Goal: Information Seeking & Learning: Understand process/instructions

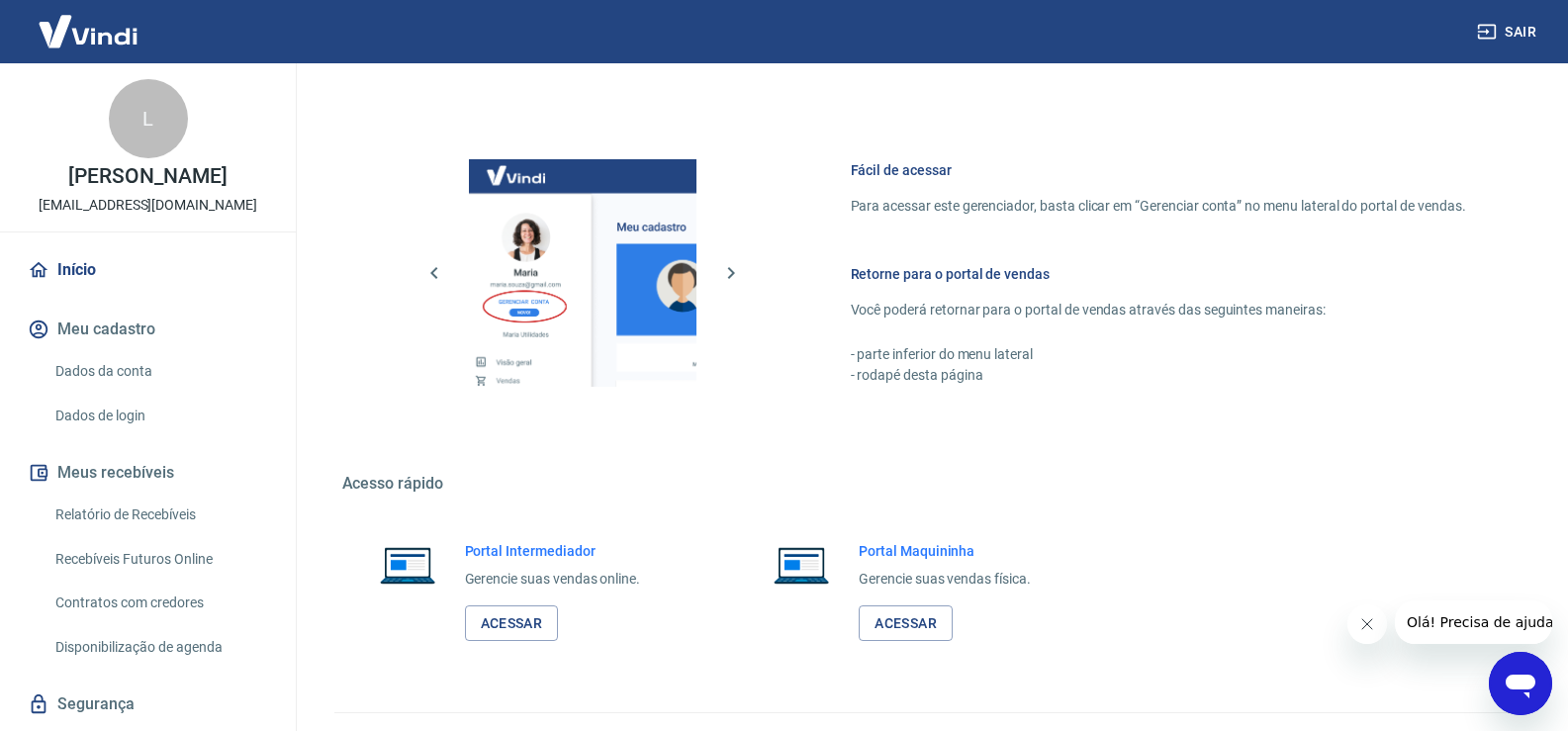
scroll to position [1016, 0]
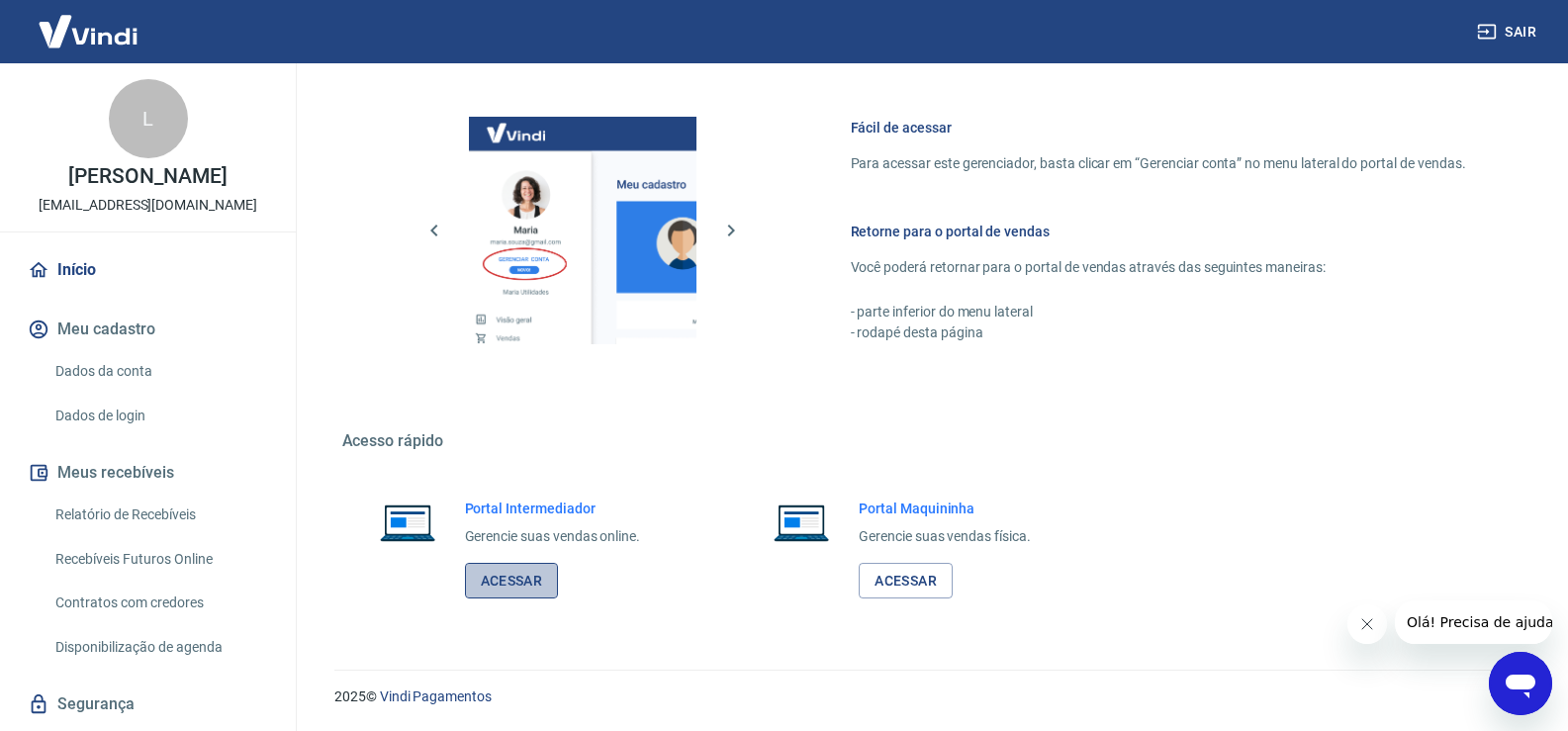
click at [532, 589] on link "Acessar" at bounding box center [511, 581] width 94 height 37
click at [114, 513] on link "Relatório de Recebíveis" at bounding box center [160, 514] width 224 height 41
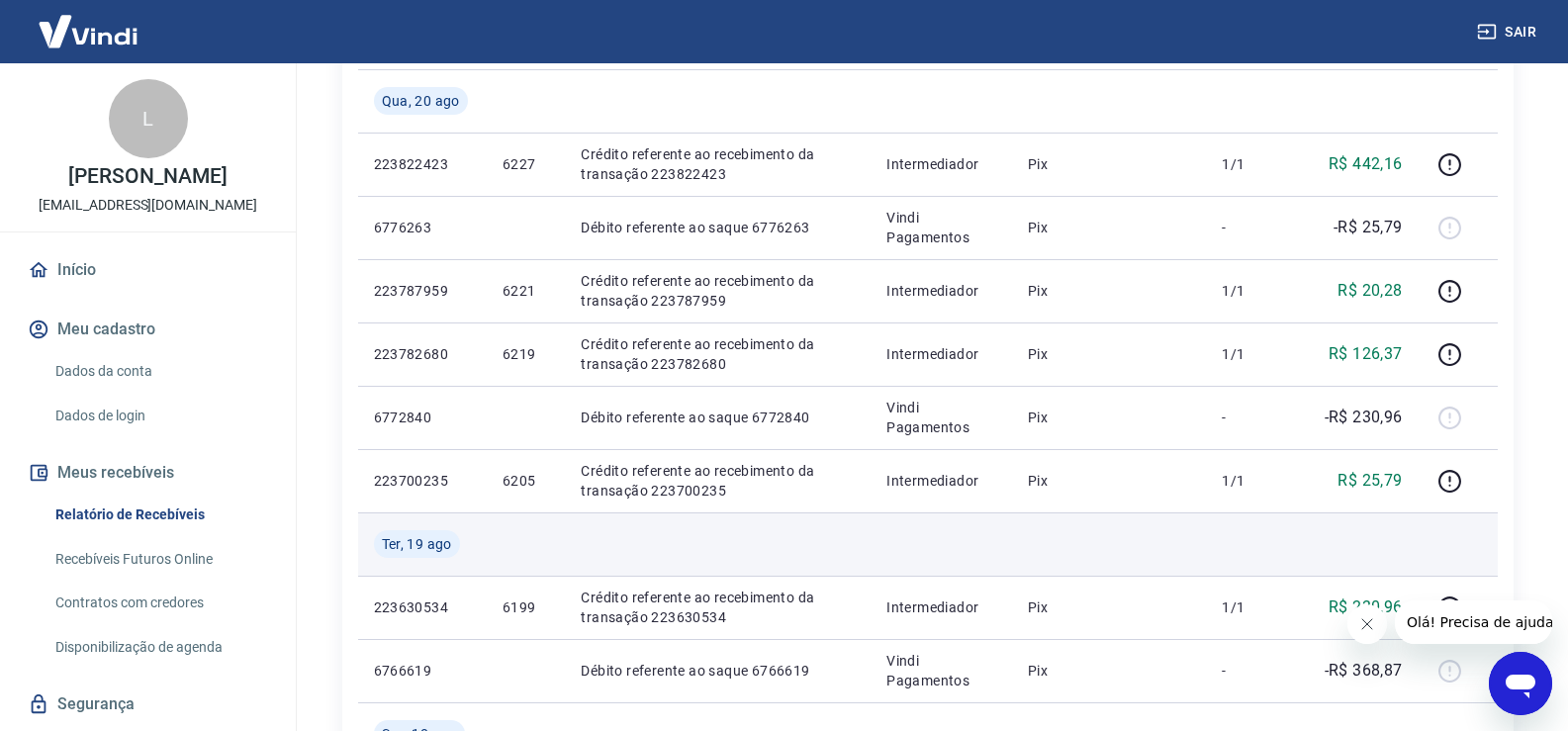
scroll to position [230, 0]
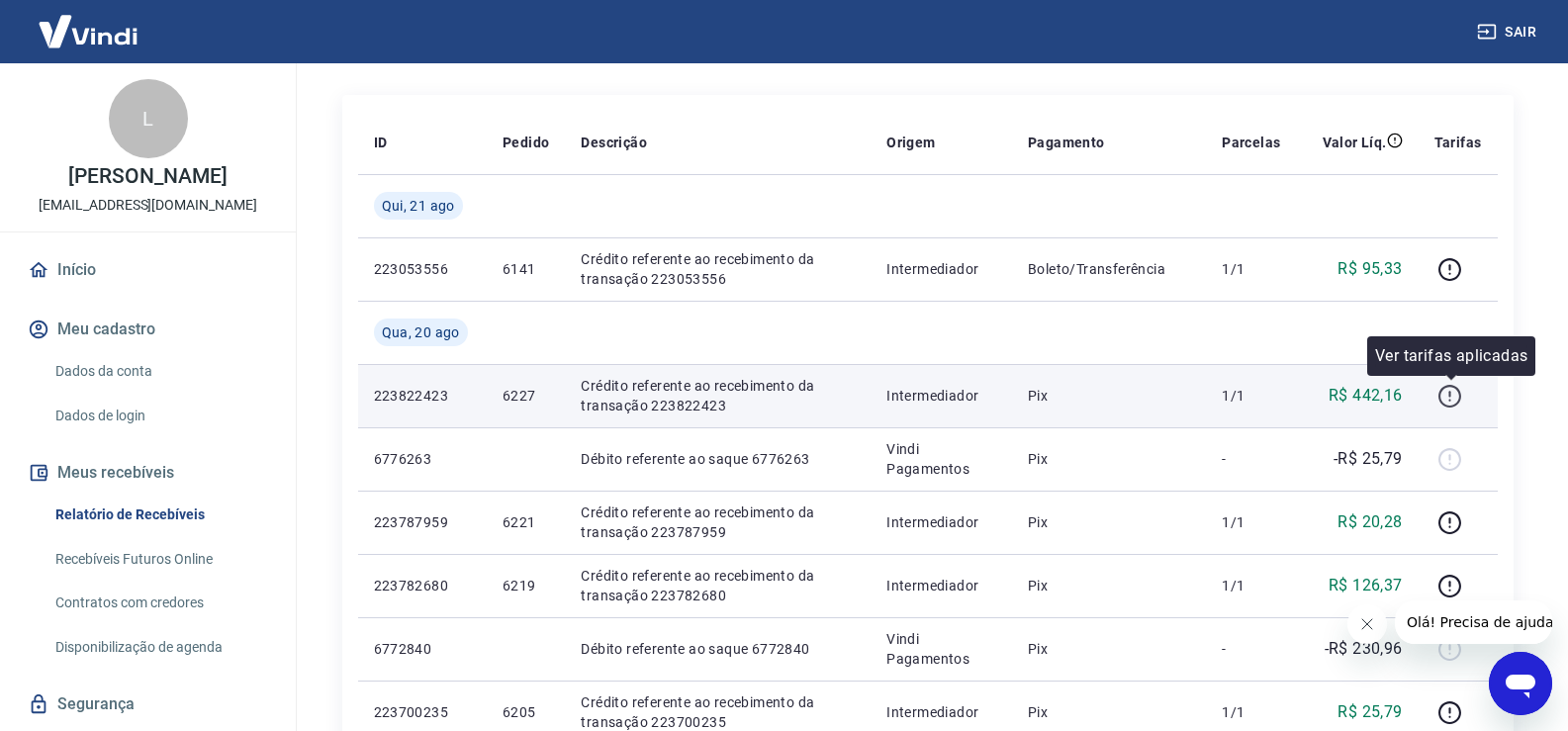
click at [1449, 396] on icon "button" at bounding box center [1450, 396] width 25 height 25
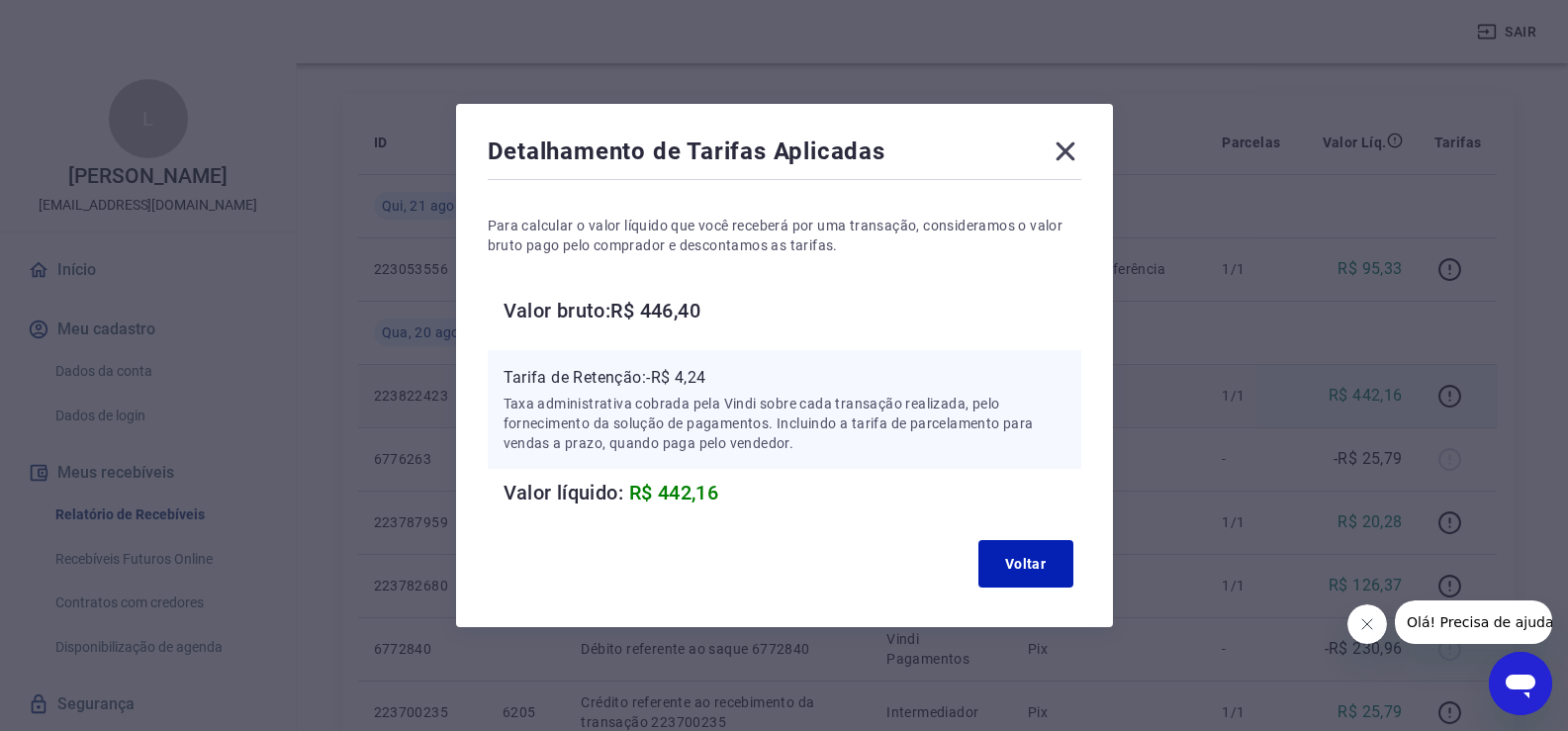
click at [1066, 144] on icon at bounding box center [1065, 151] width 19 height 19
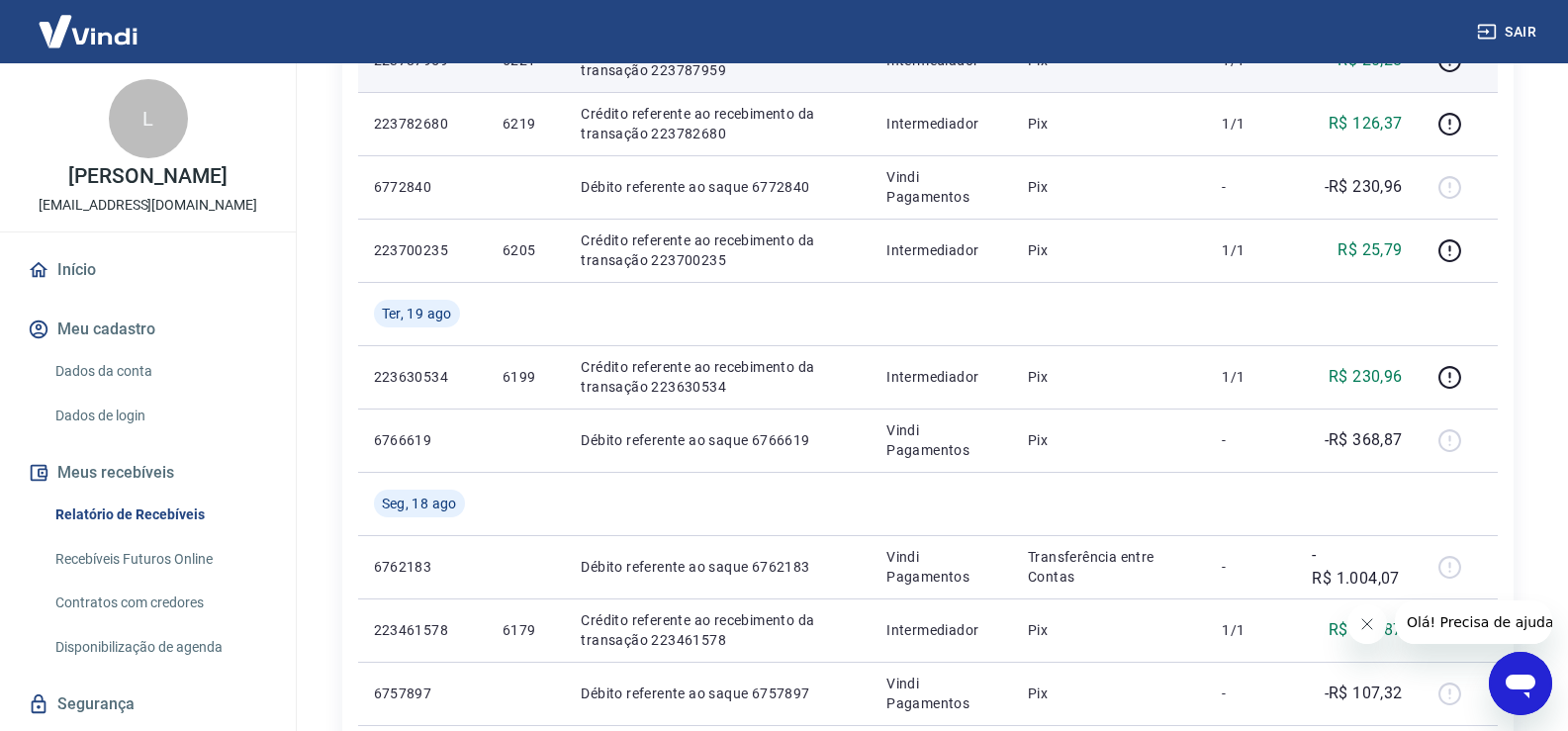
scroll to position [462, 0]
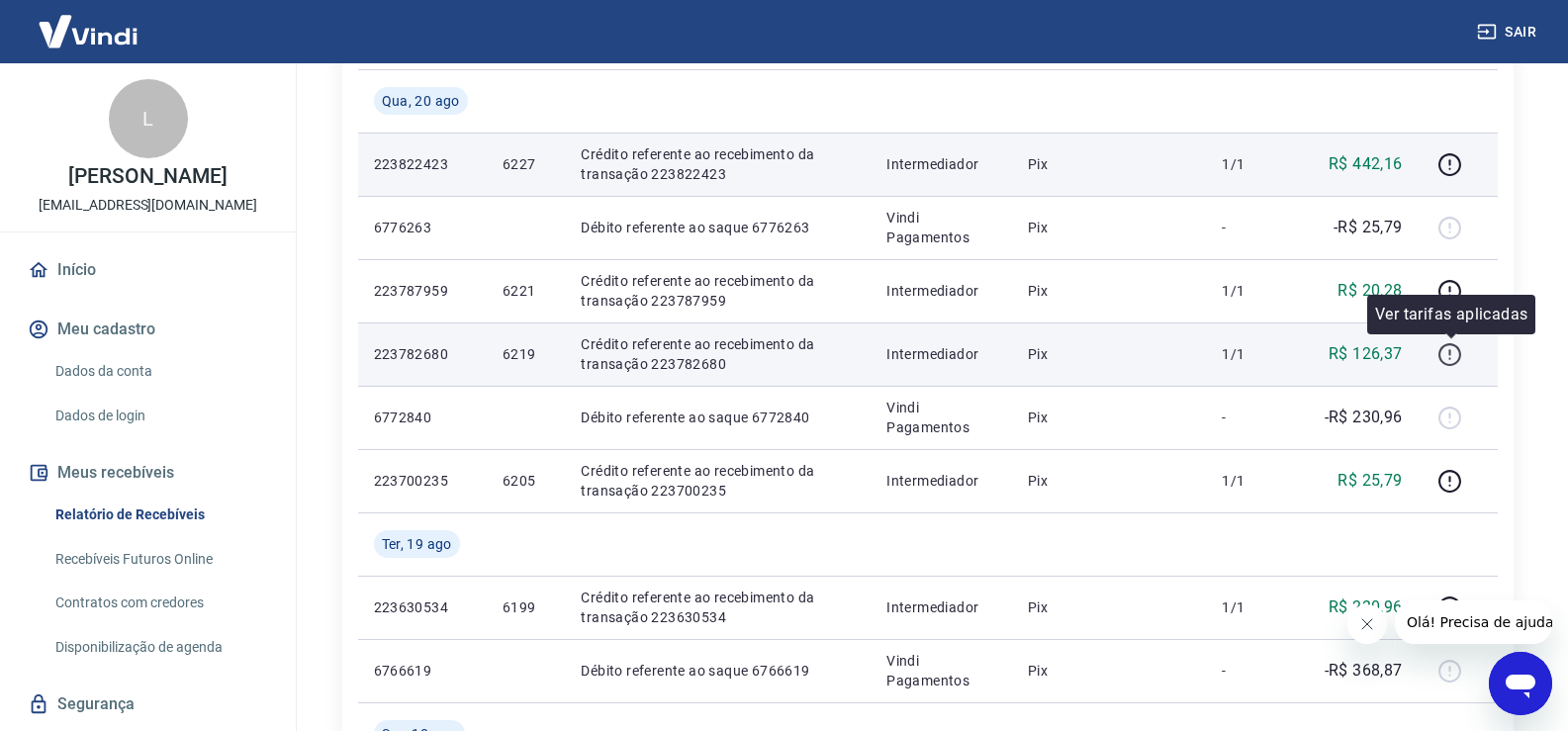
click at [1459, 355] on icon "button" at bounding box center [1450, 355] width 25 height 25
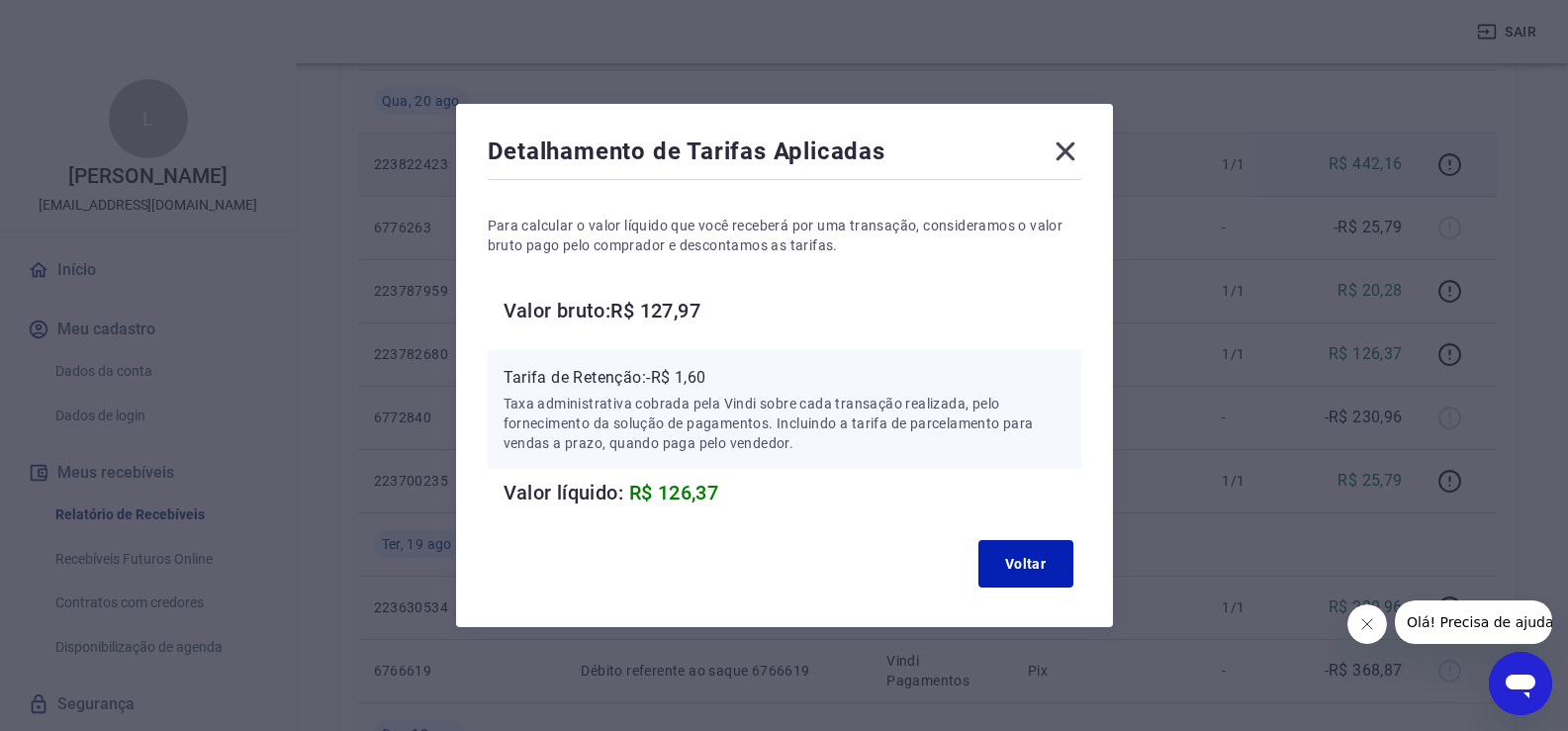
click at [1069, 146] on icon at bounding box center [1066, 152] width 32 height 32
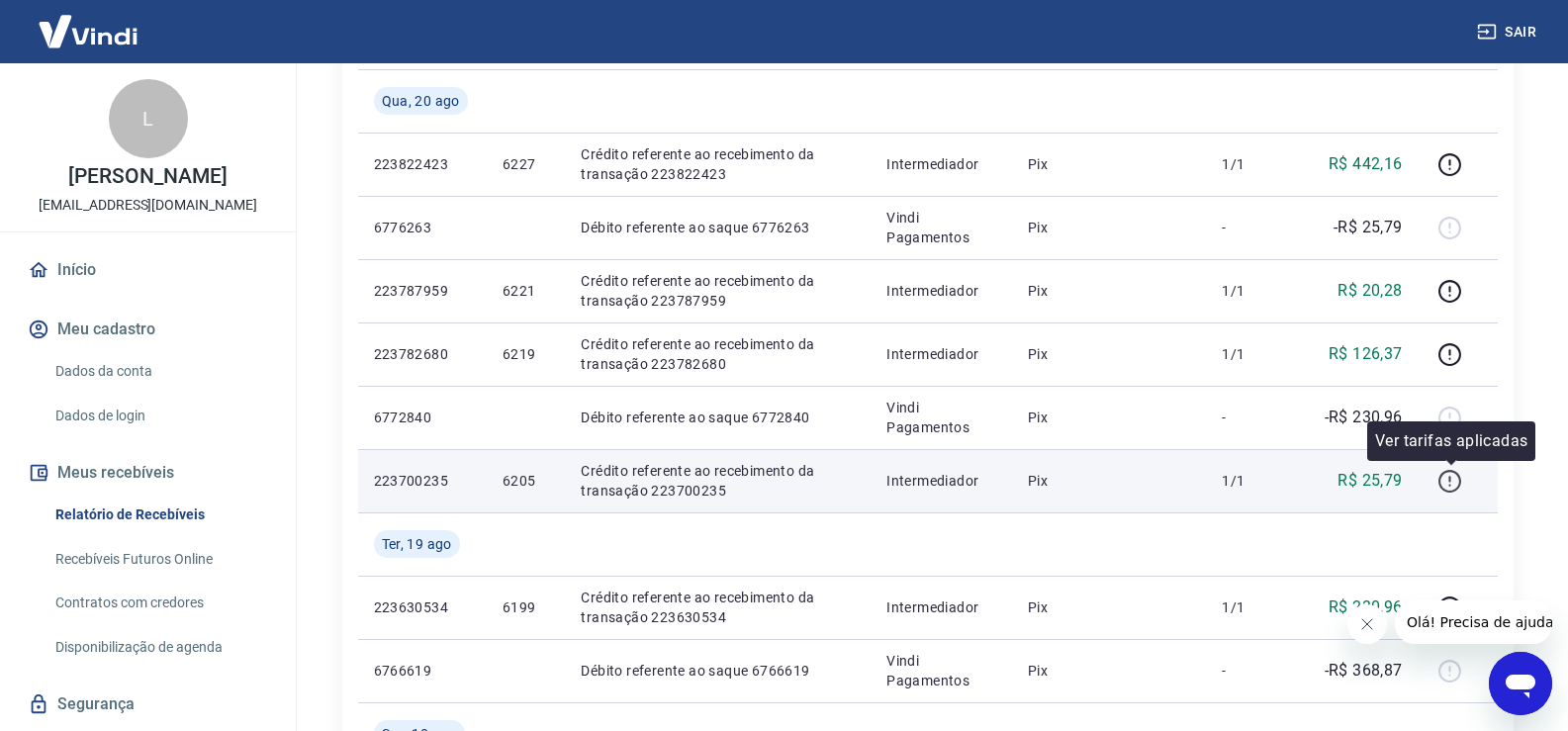
click at [1456, 480] on icon "button" at bounding box center [1450, 481] width 25 height 25
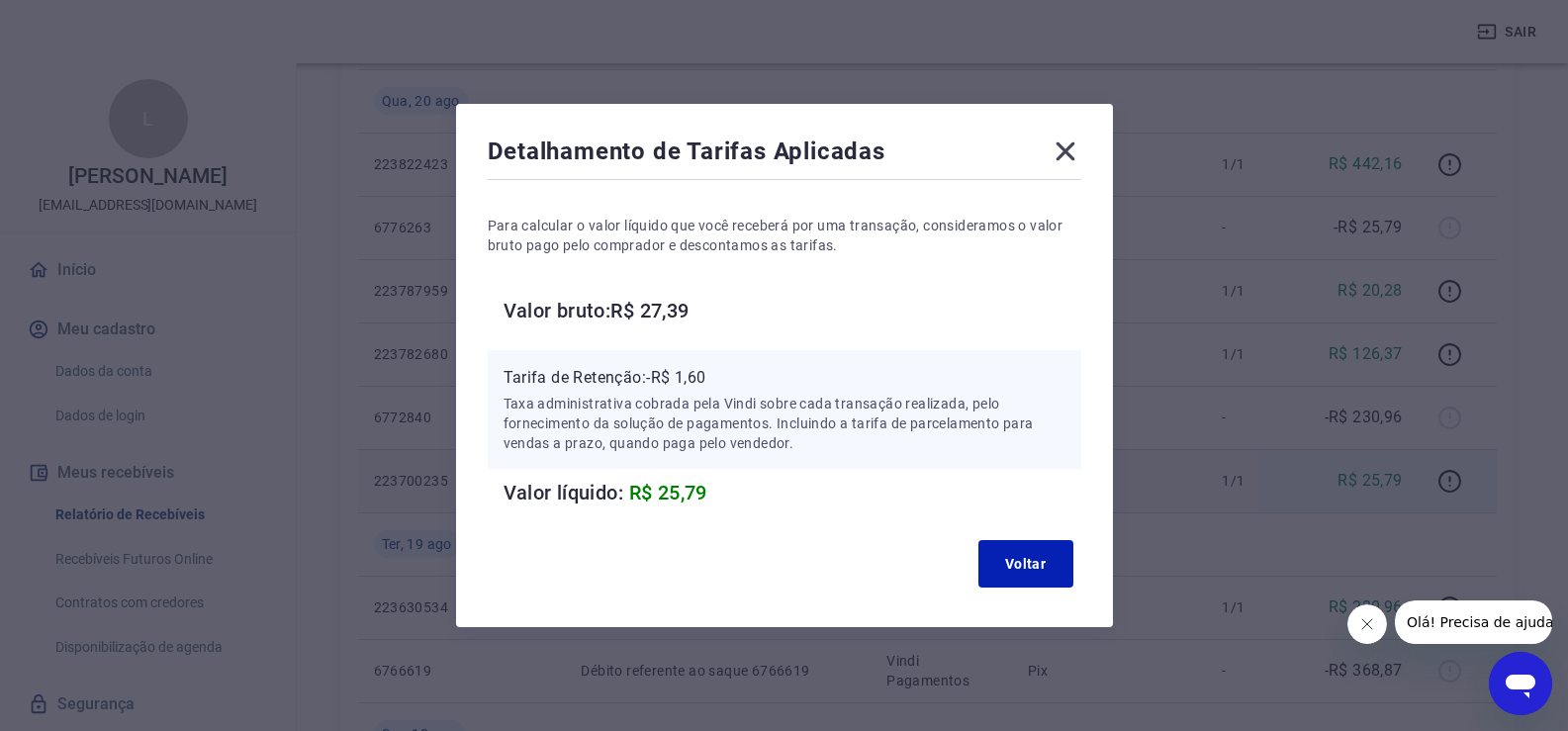
click at [1076, 165] on icon at bounding box center [1066, 152] width 32 height 32
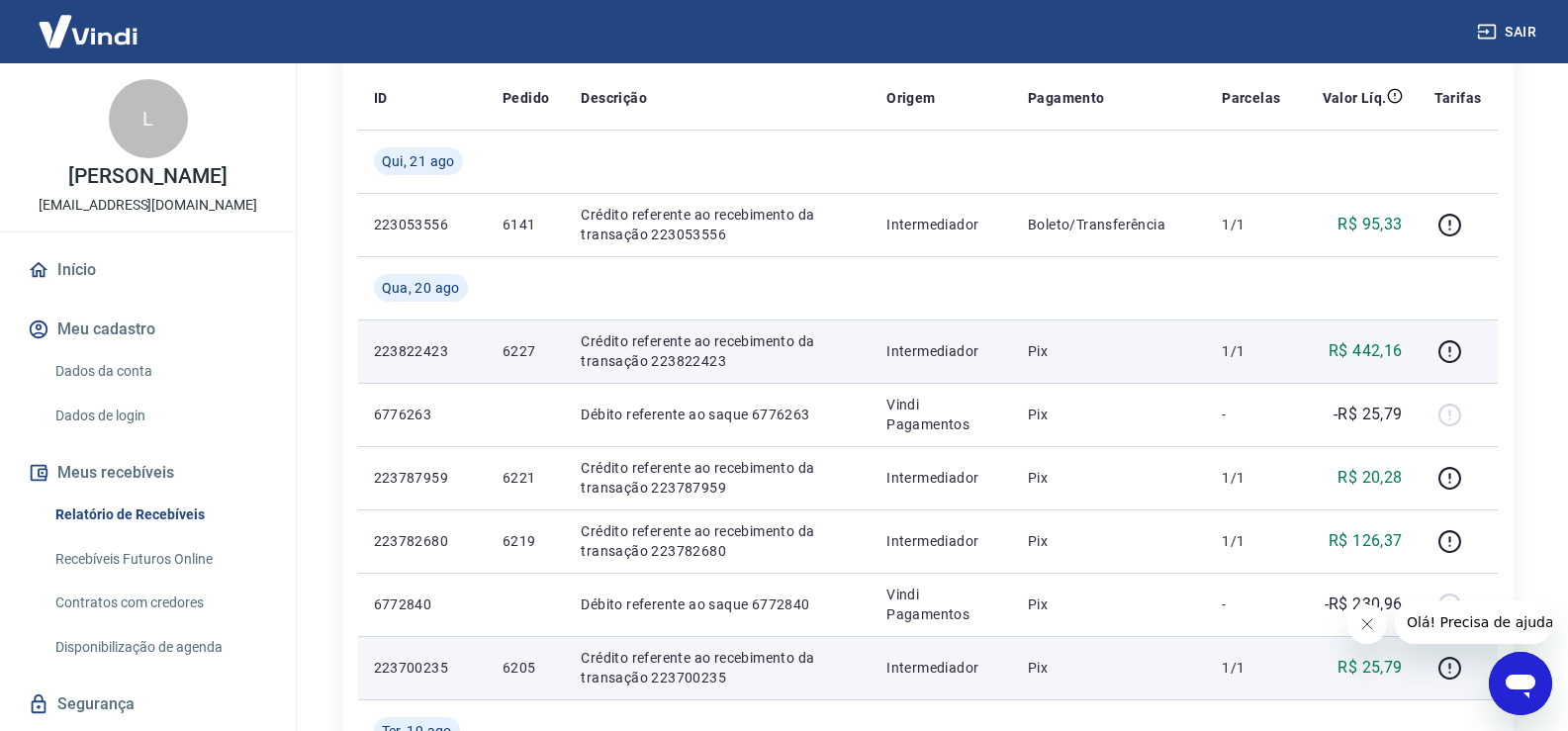
scroll to position [230, 0]
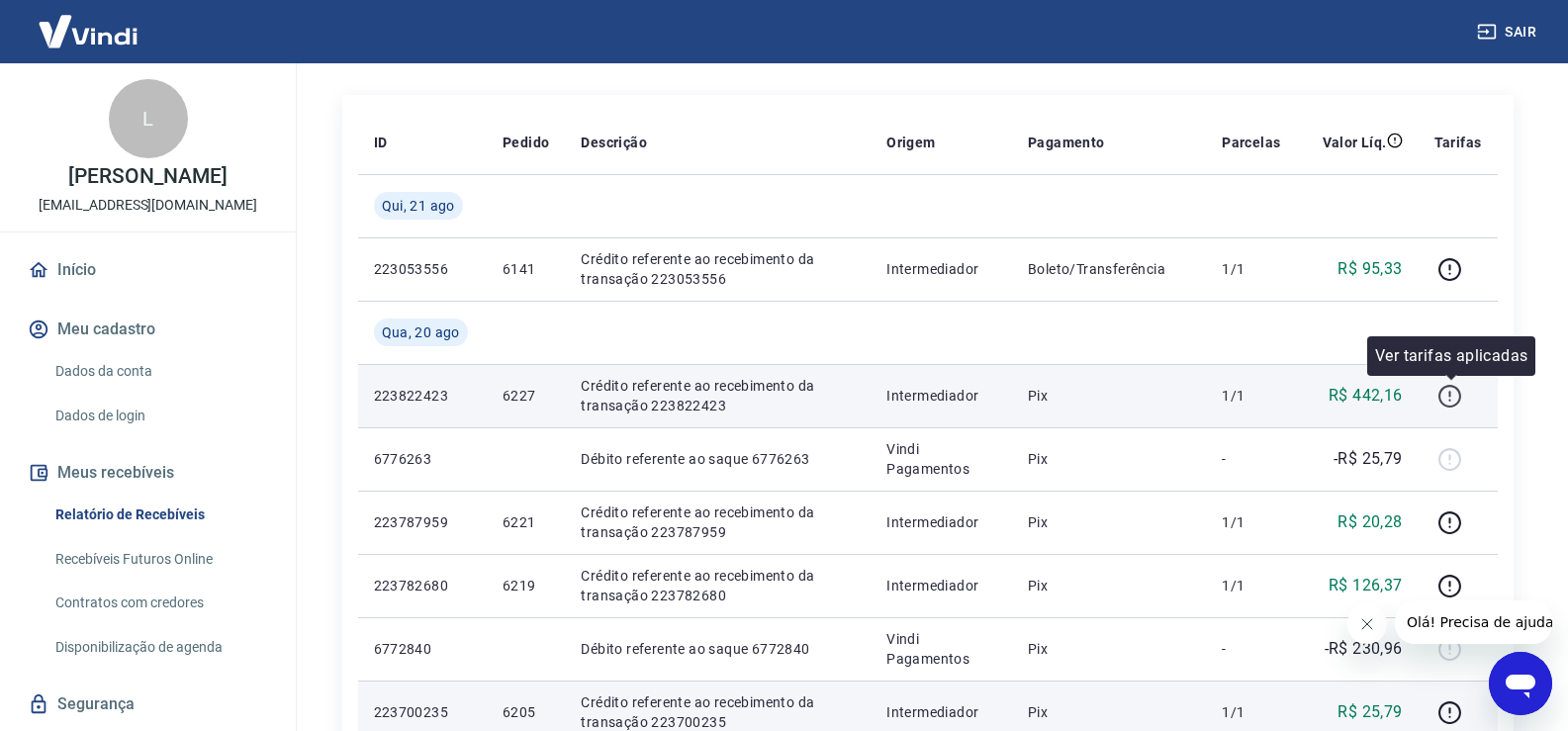
click at [1454, 396] on icon "button" at bounding box center [1450, 396] width 25 height 25
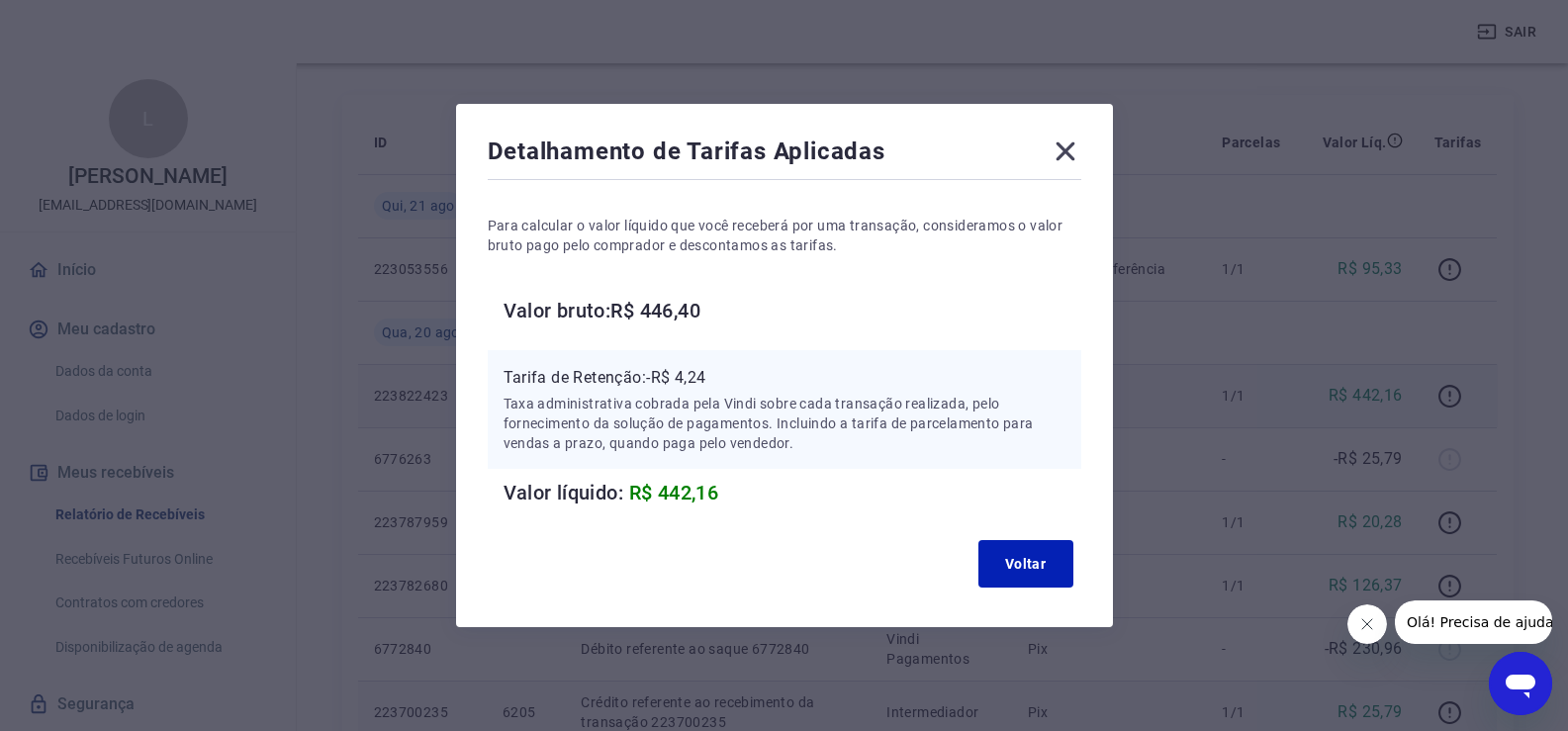
click at [1069, 167] on div "Detalhamento de Tarifas Aplicadas" at bounding box center [784, 156] width 594 height 40
click at [1062, 156] on icon at bounding box center [1066, 152] width 32 height 32
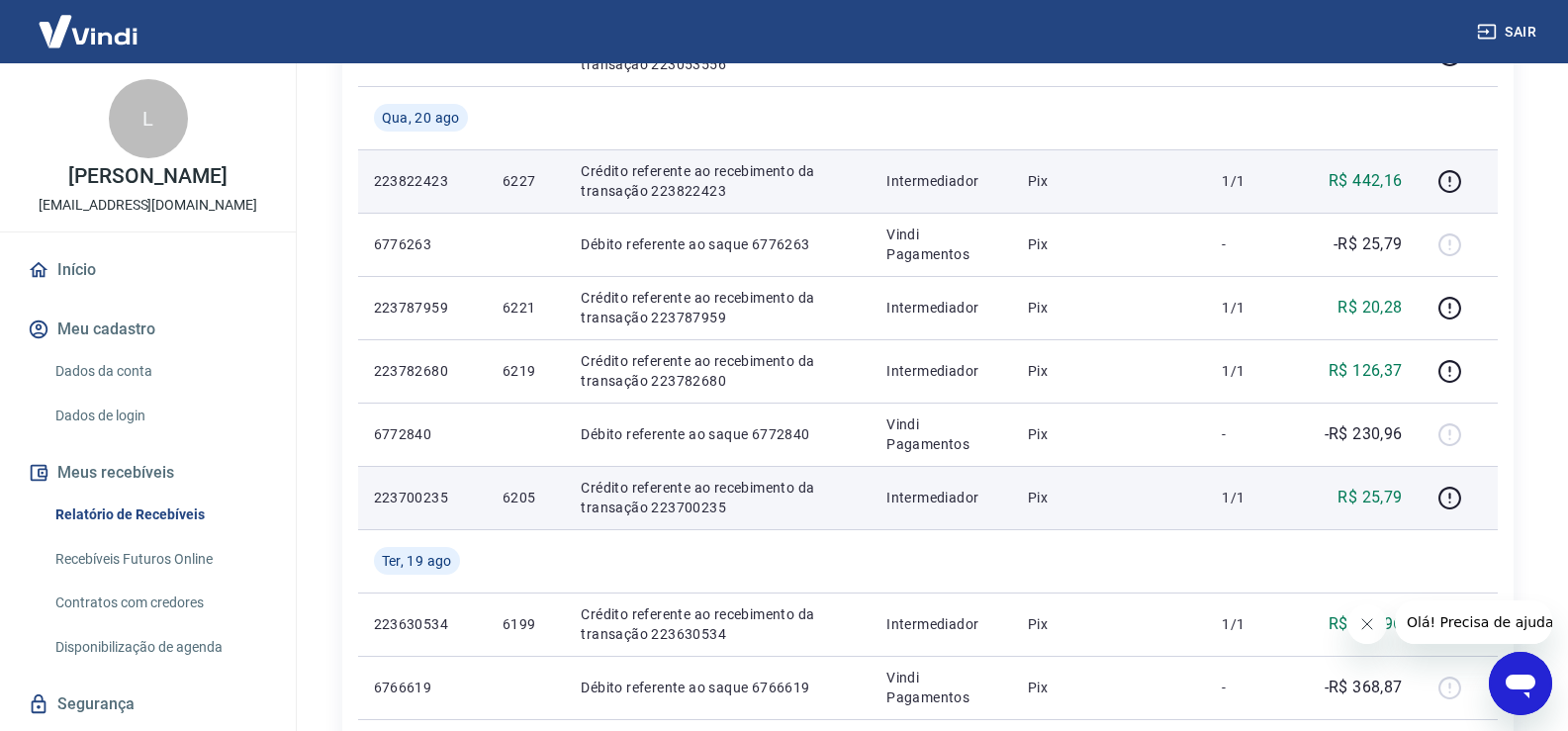
scroll to position [692, 0]
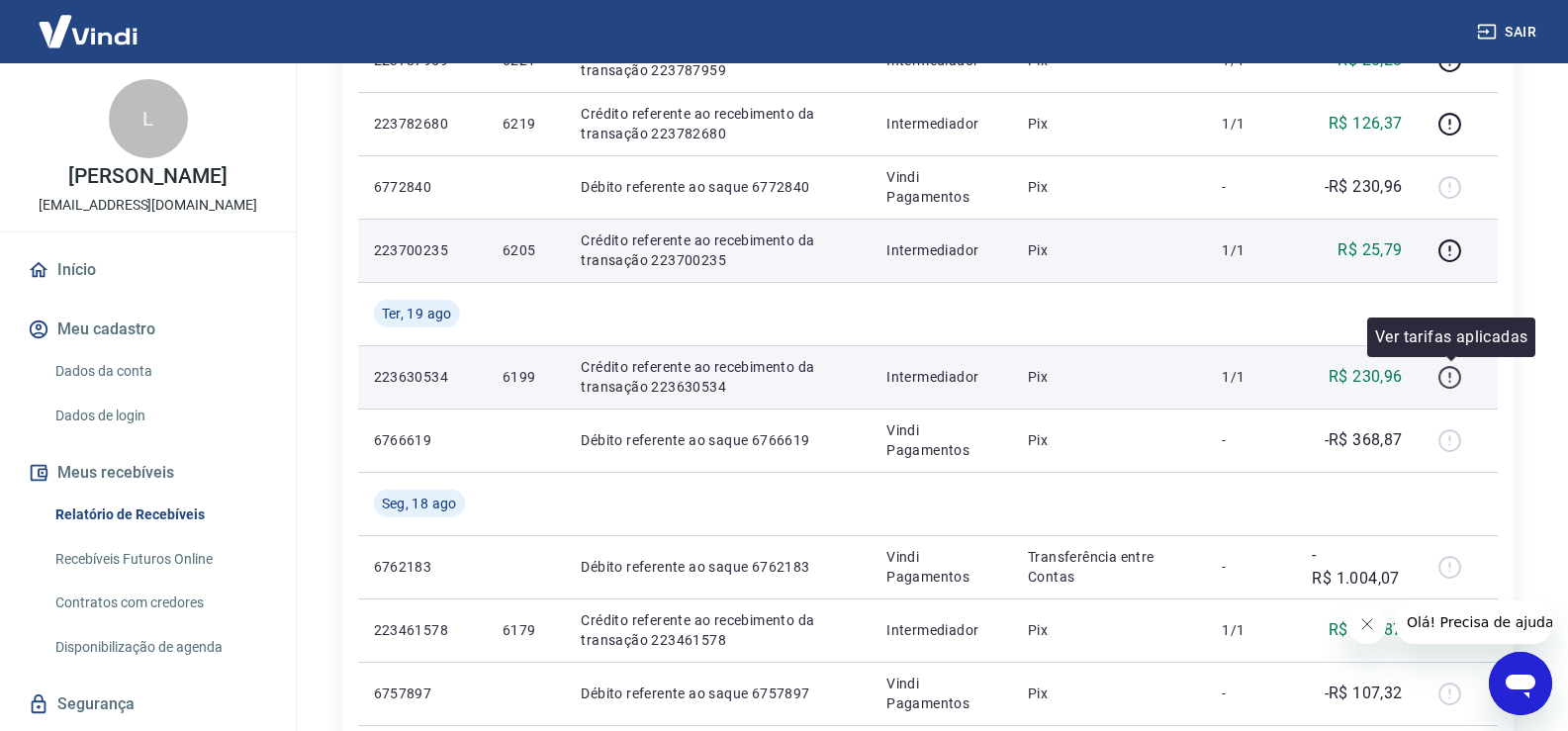
click at [1450, 372] on icon "button" at bounding box center [1450, 377] width 25 height 25
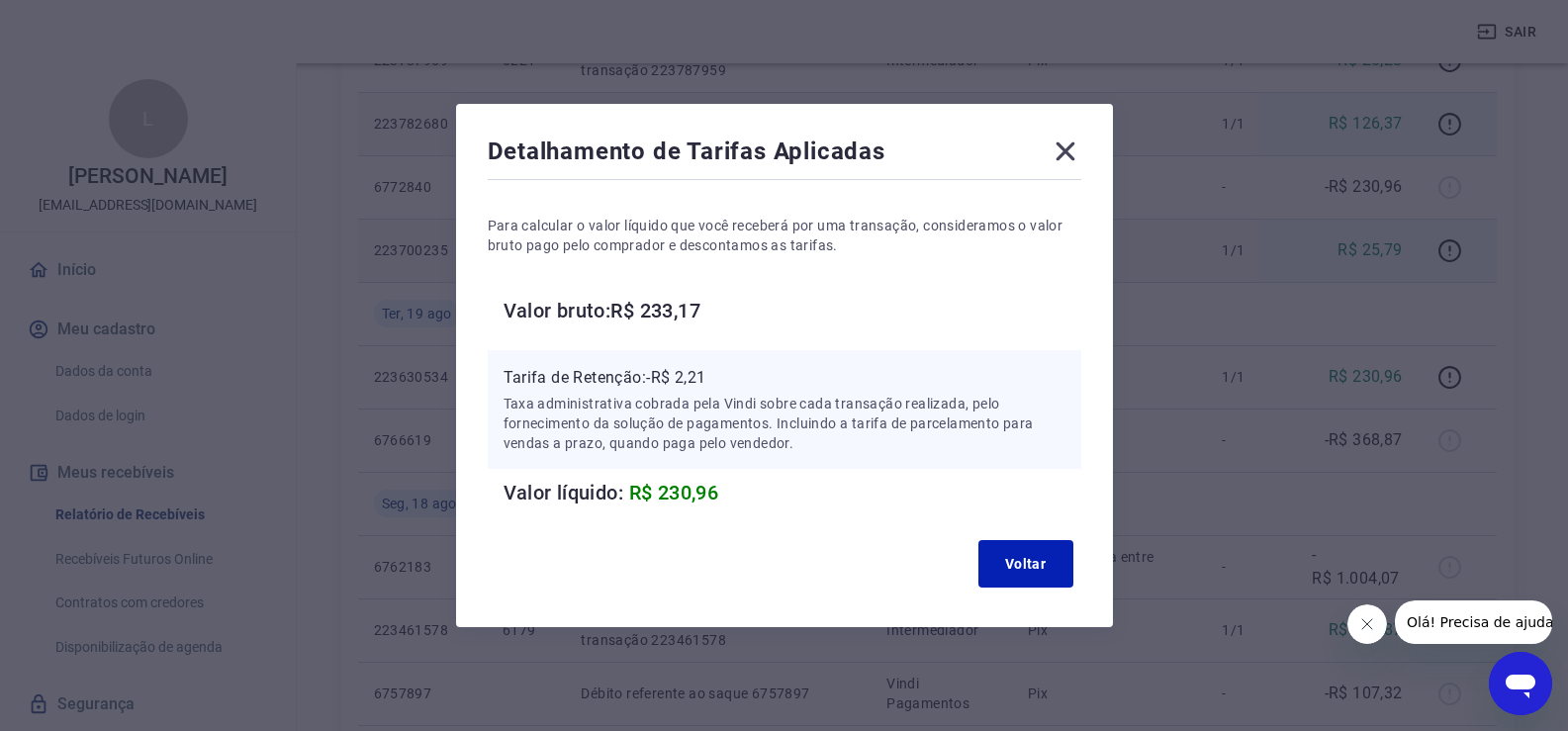
click at [1072, 146] on icon at bounding box center [1066, 152] width 32 height 32
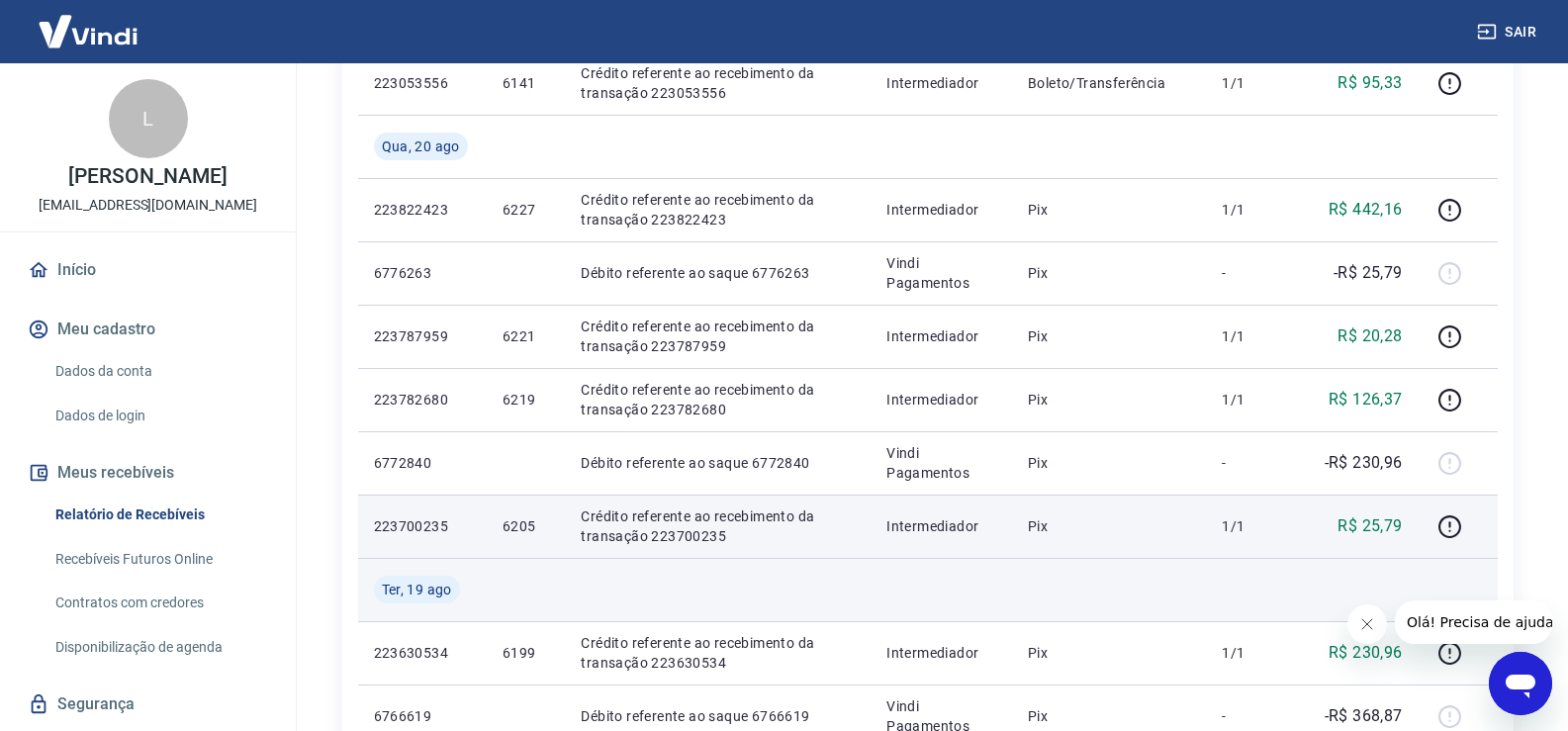
scroll to position [462, 0]
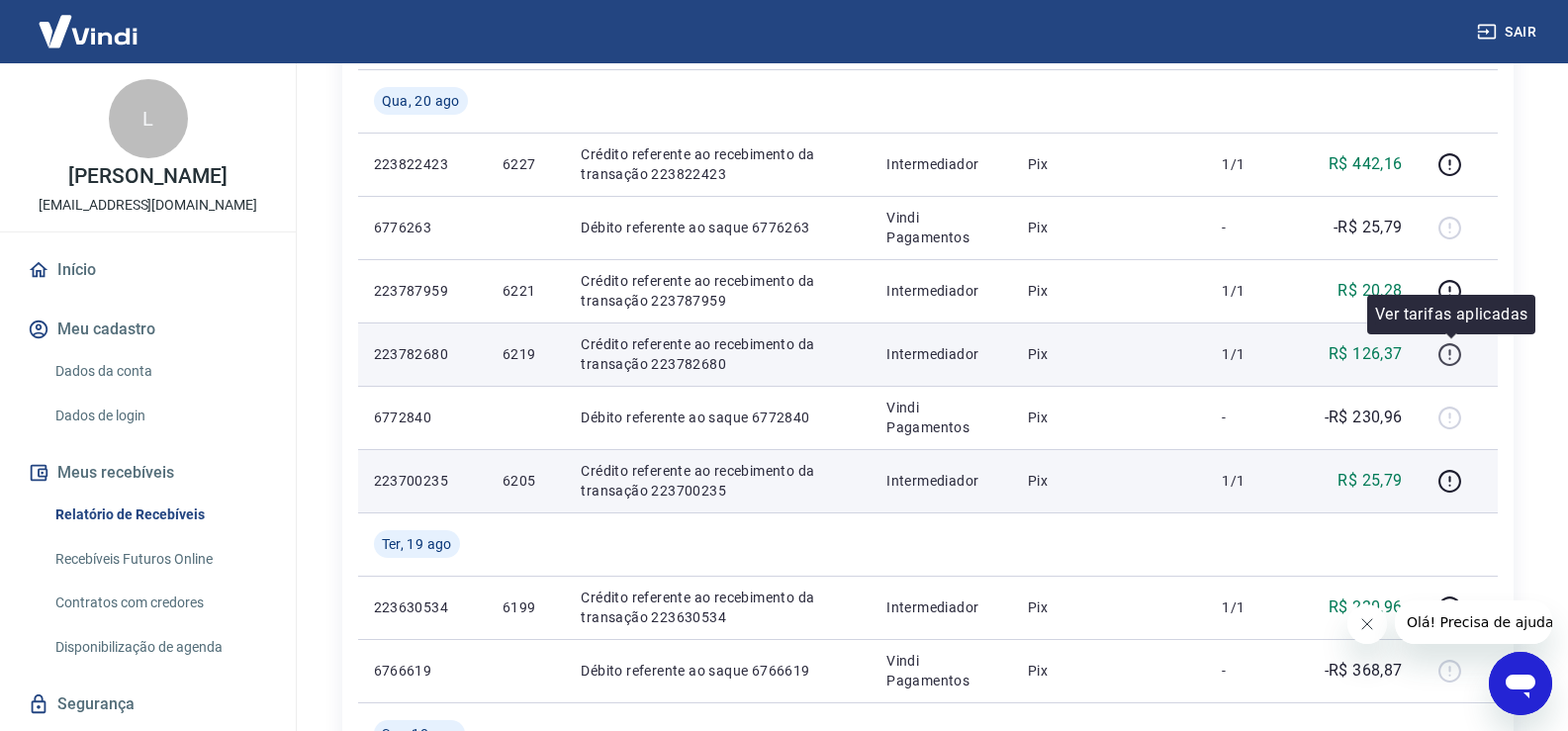
click at [1450, 358] on icon "button" at bounding box center [1450, 355] width 25 height 25
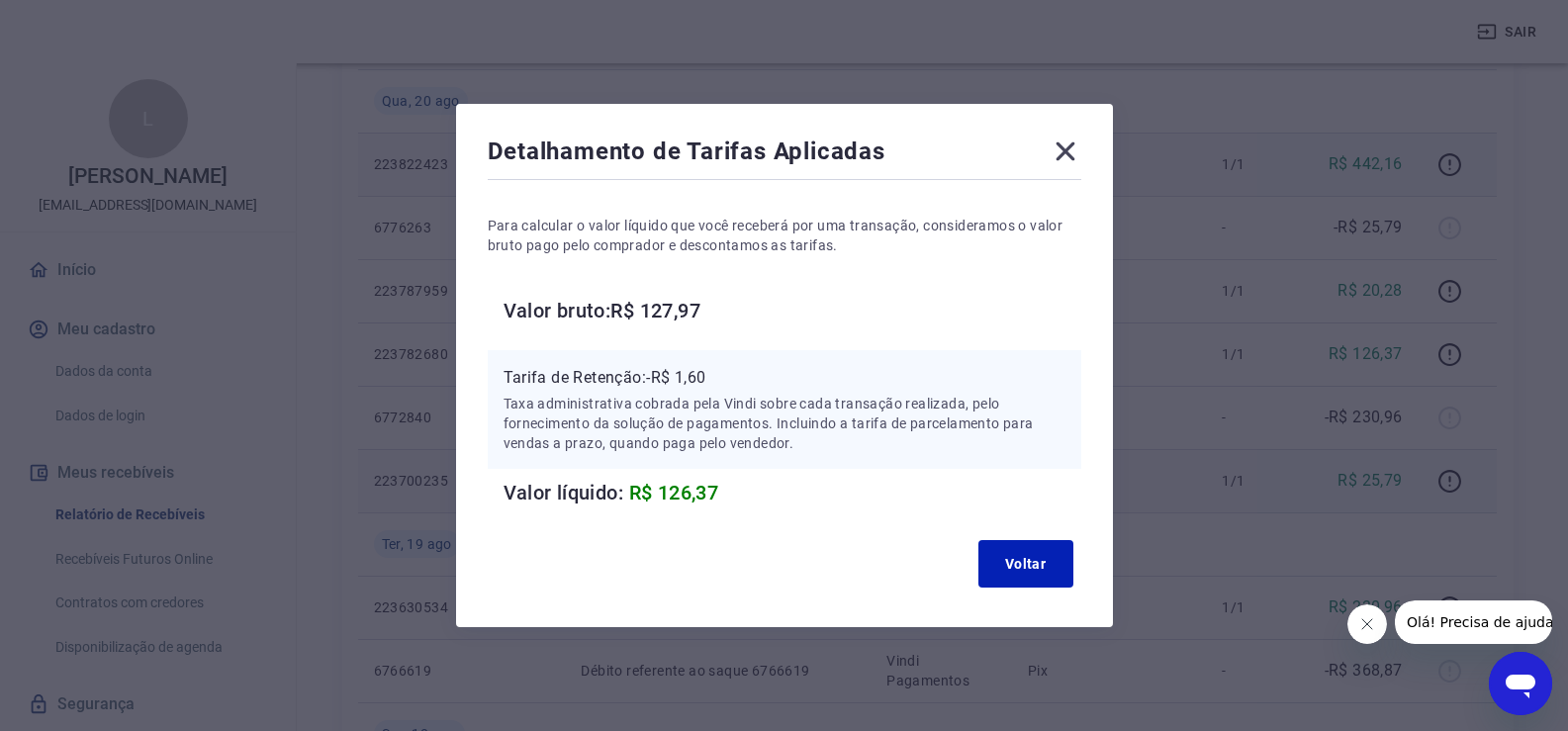
click at [1074, 147] on icon at bounding box center [1065, 151] width 19 height 19
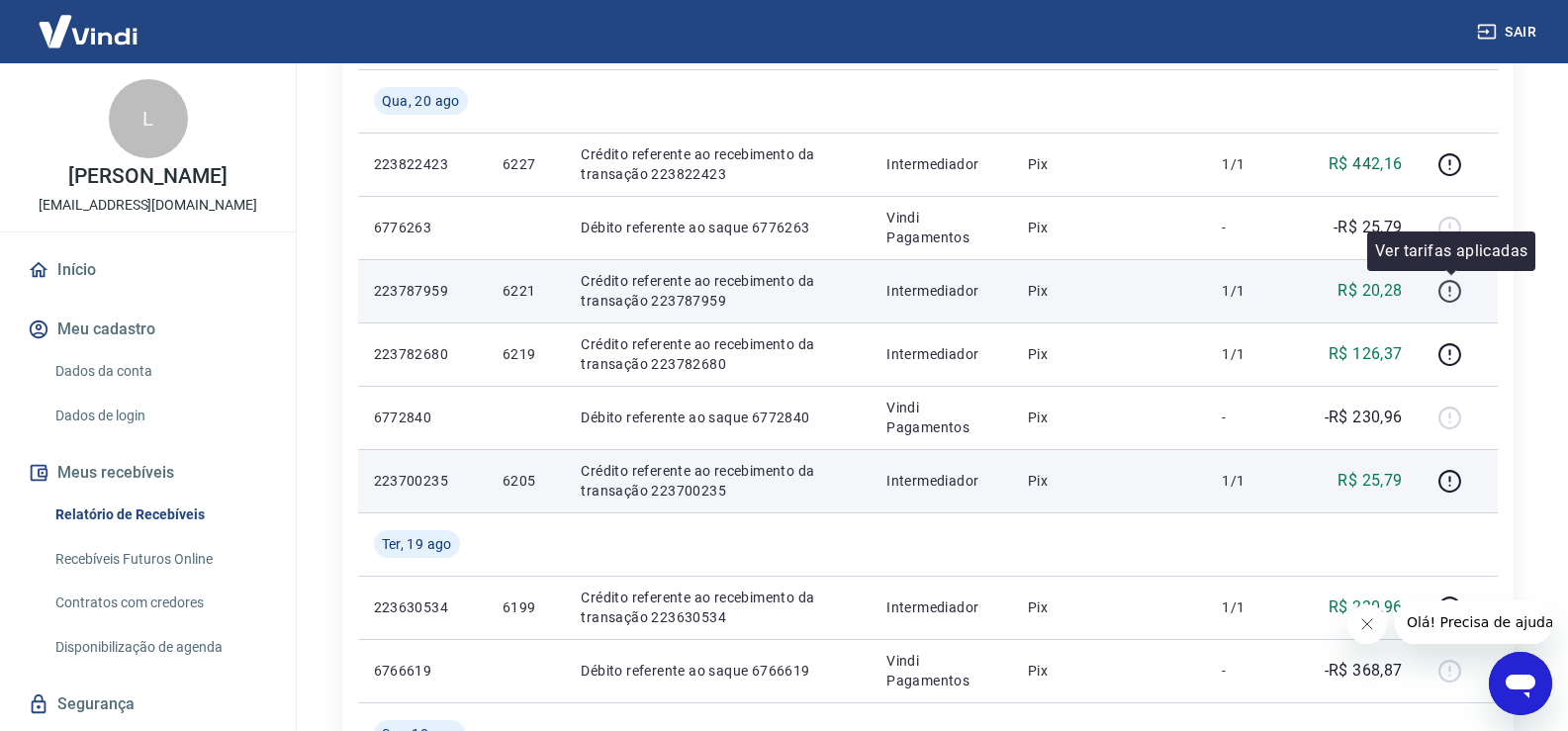
click at [1448, 280] on icon "button" at bounding box center [1450, 291] width 25 height 25
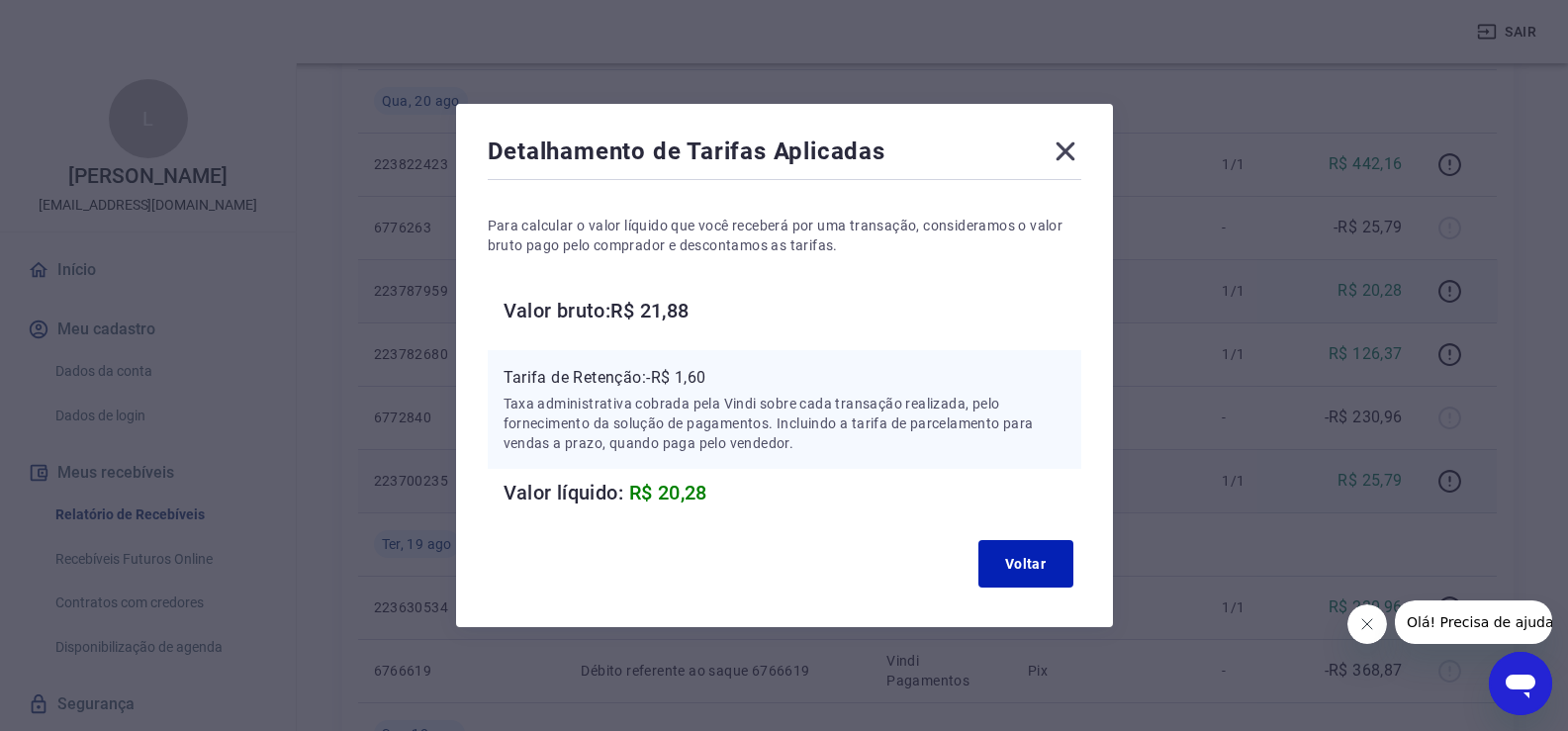
click at [1081, 158] on icon at bounding box center [1066, 152] width 32 height 32
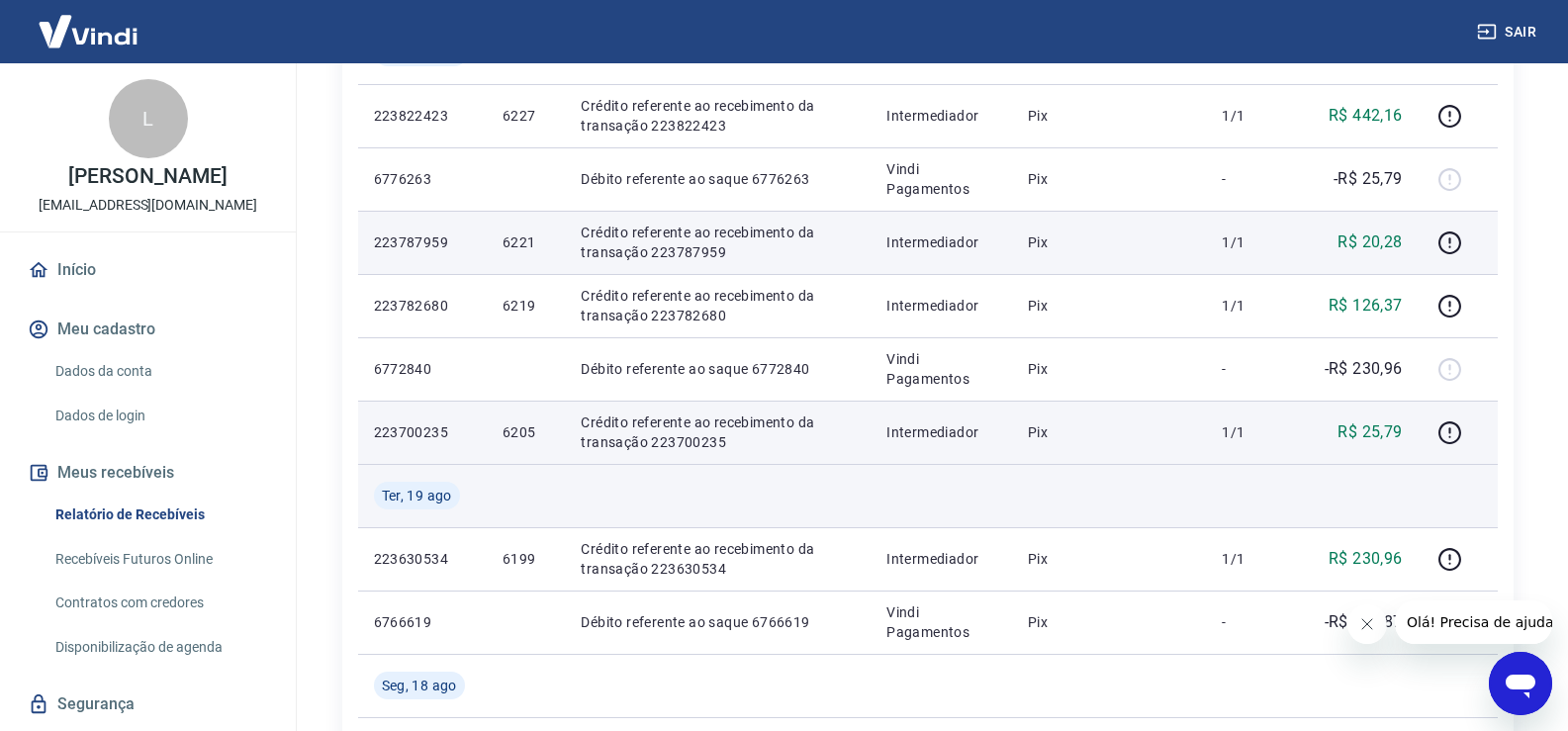
scroll to position [692, 0]
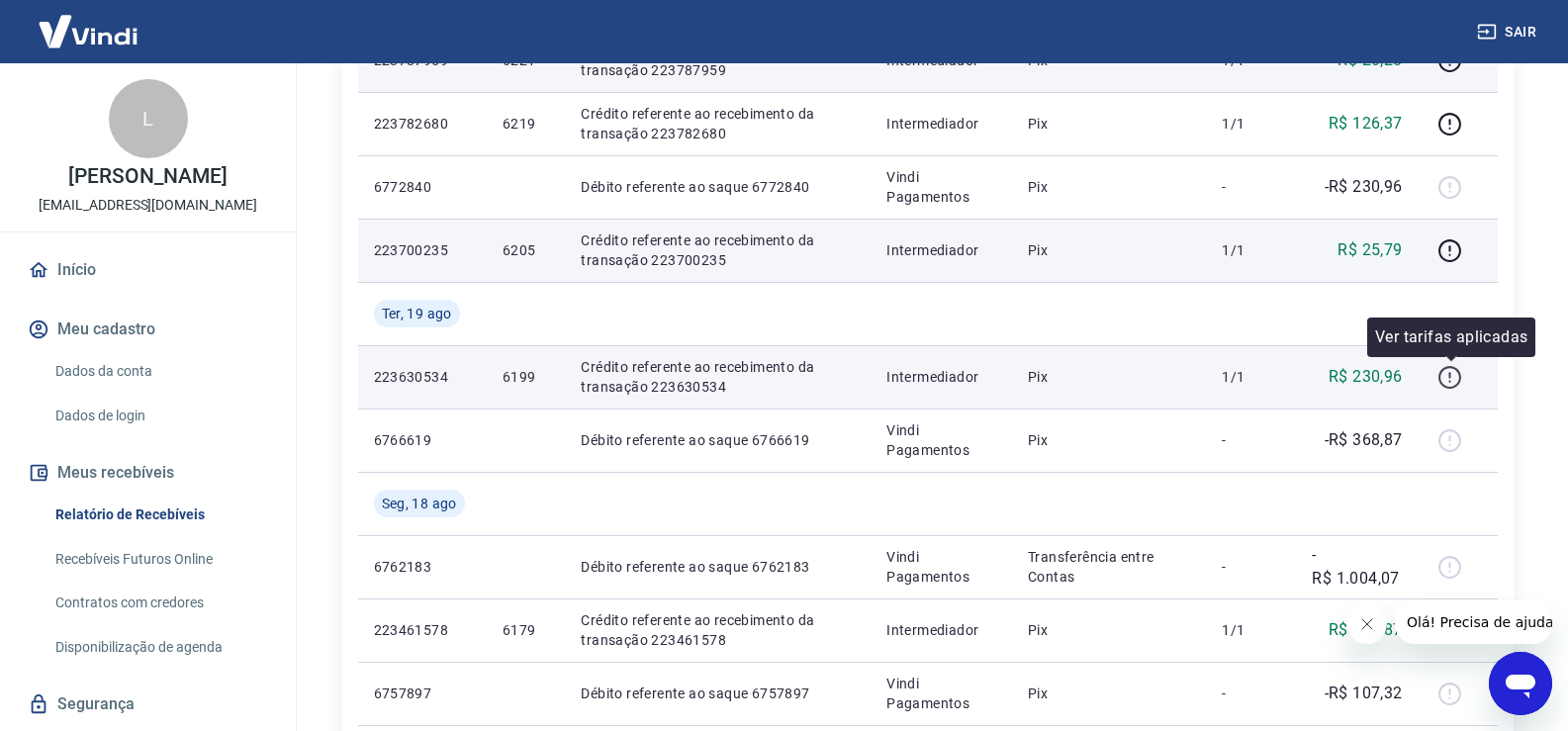
click at [1447, 381] on icon "button" at bounding box center [1450, 377] width 25 height 25
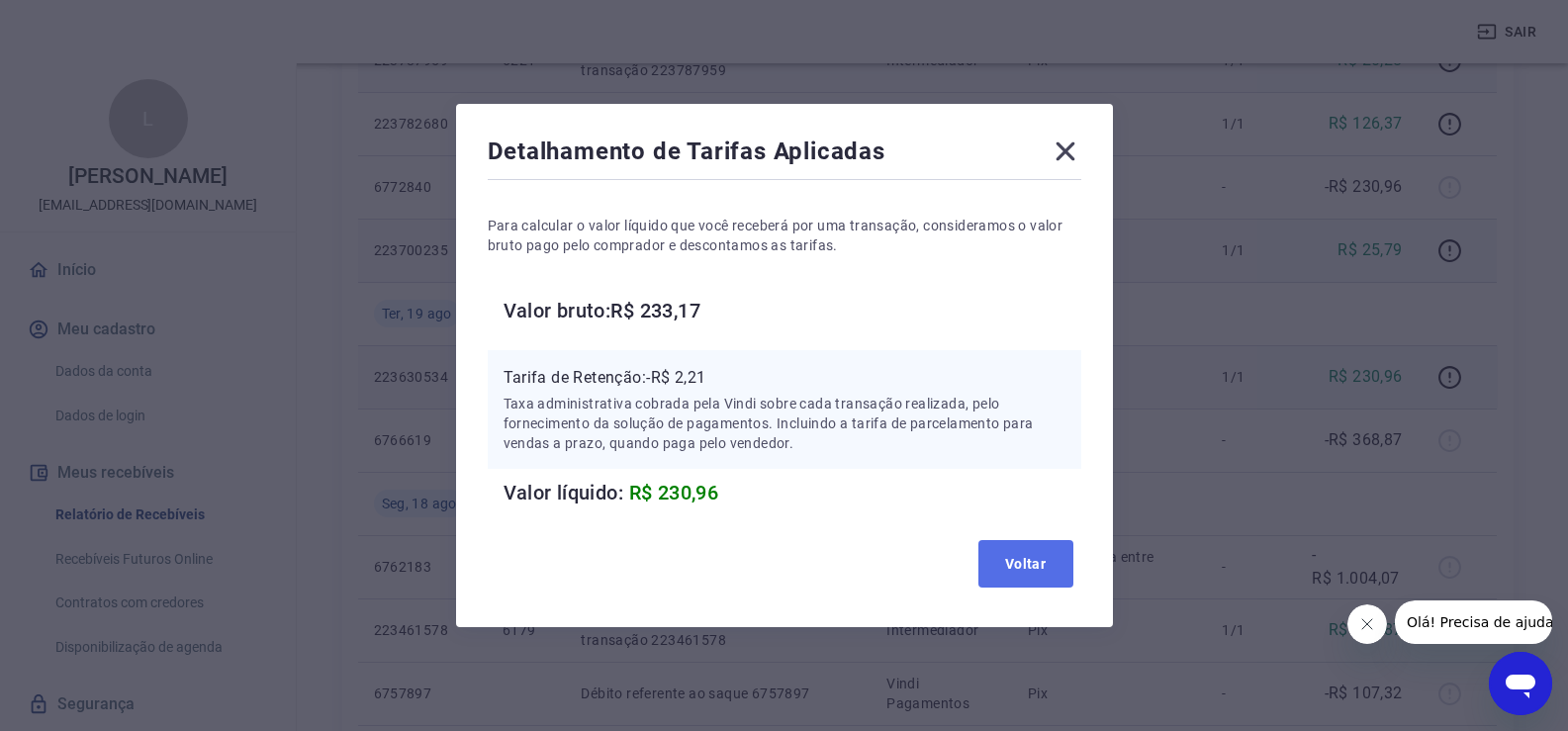
click at [1019, 560] on button "Voltar" at bounding box center [1026, 564] width 95 height 48
